Goal: Find specific page/section: Find specific page/section

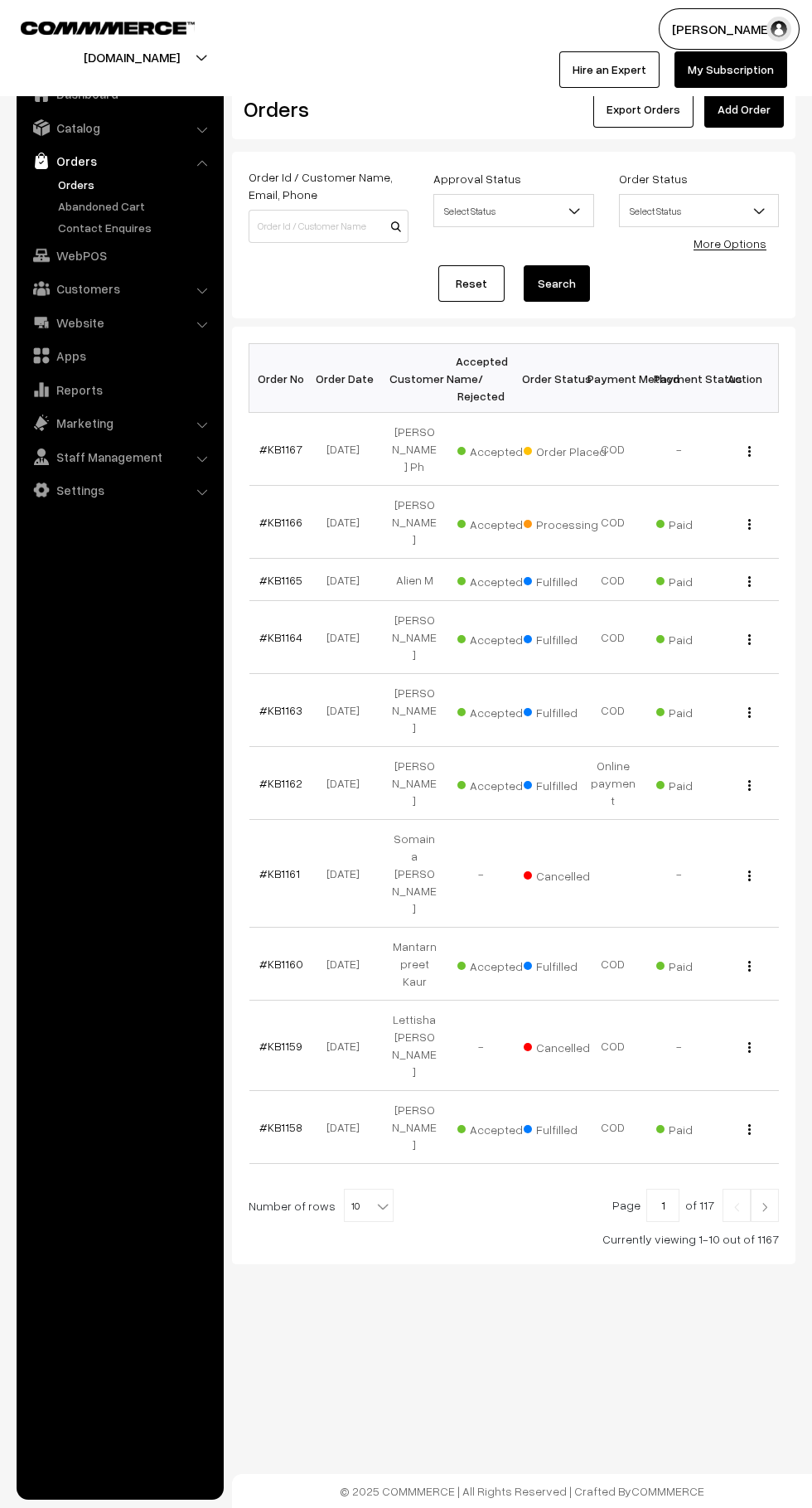
click at [63, 212] on link "Abandoned Cart" at bounding box center [136, 206] width 164 height 17
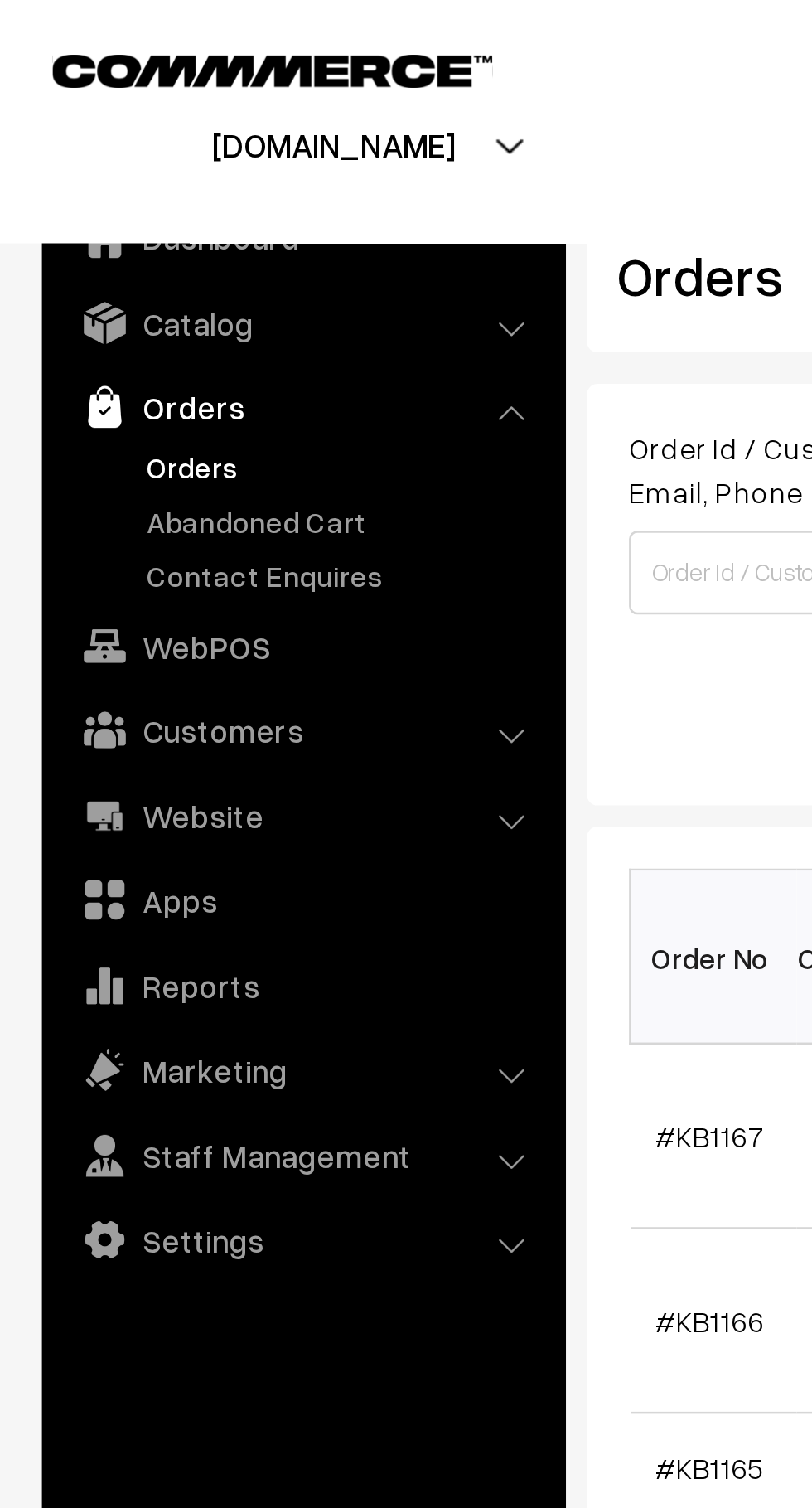
click at [122, 203] on link "Abandoned Cart" at bounding box center [136, 206] width 164 height 17
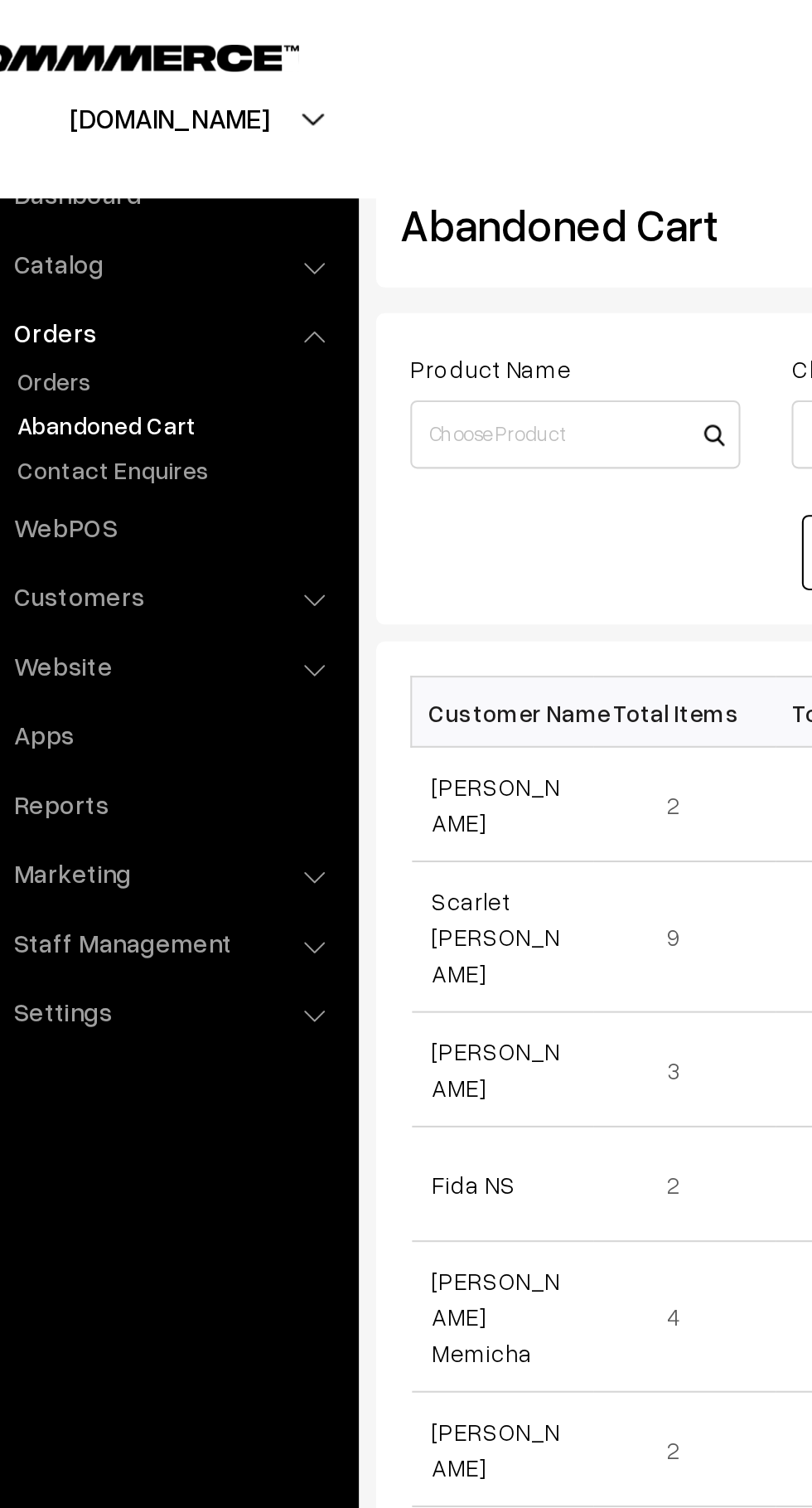
click at [92, 186] on link "Orders" at bounding box center [136, 185] width 164 height 17
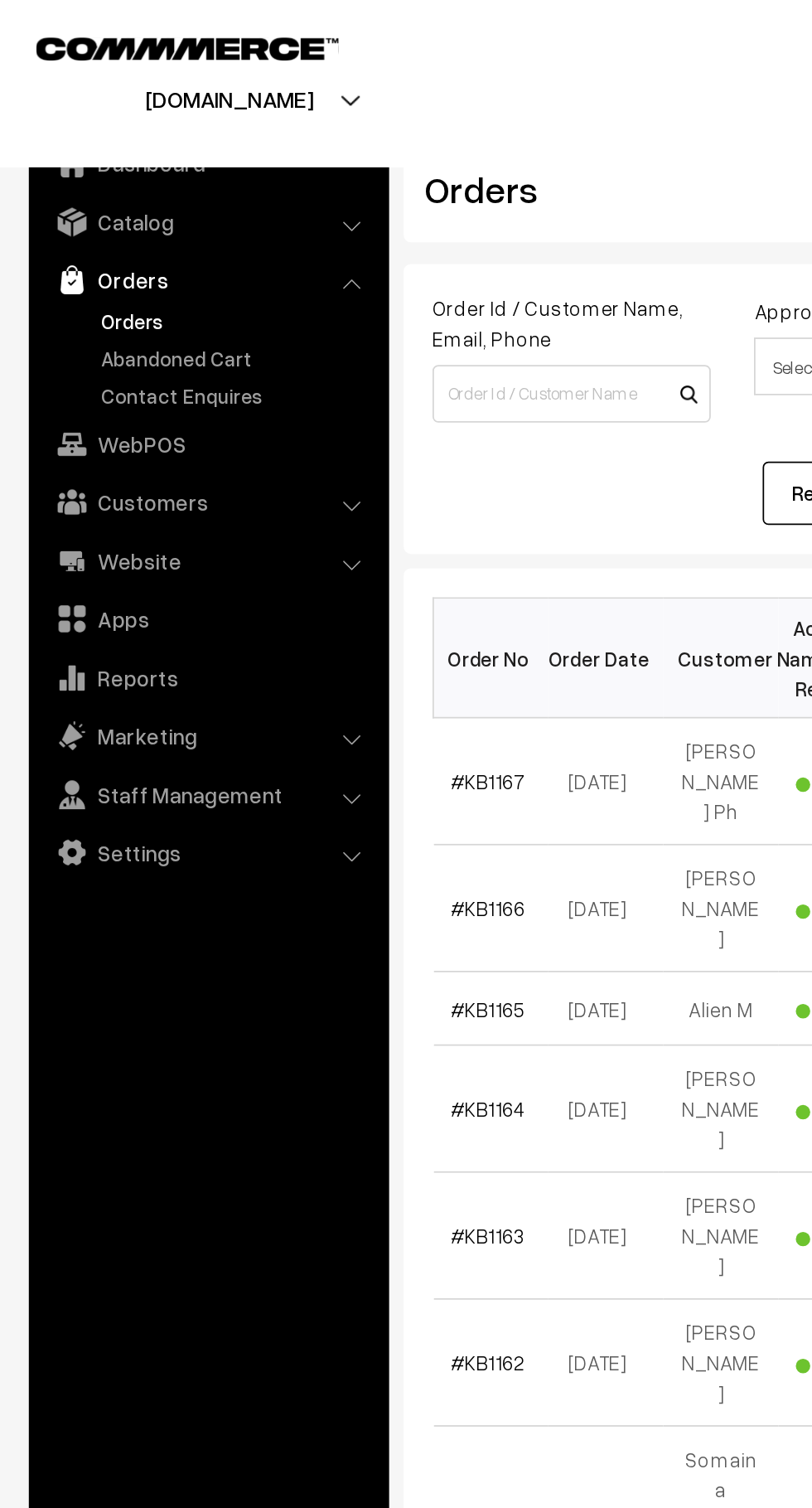
click at [127, 208] on link "Abandoned Cart" at bounding box center [136, 206] width 164 height 17
